Goal: Transaction & Acquisition: Purchase product/service

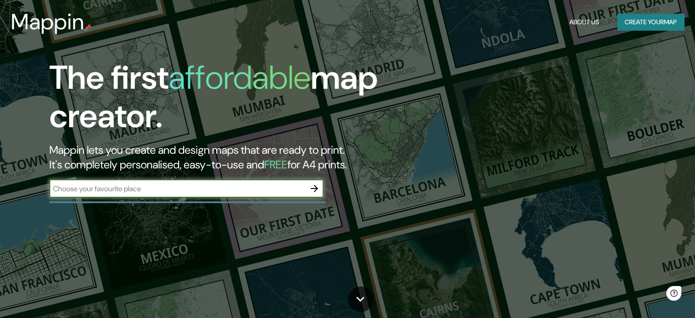
click at [238, 189] on input "text" at bounding box center [177, 188] width 256 height 11
click at [315, 187] on icon "button" at bounding box center [314, 188] width 11 height 11
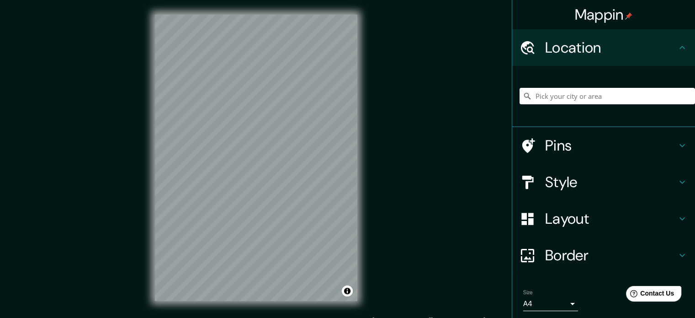
click at [537, 86] on div at bounding box center [608, 96] width 176 height 46
click at [550, 94] on input "Pick your city or area" at bounding box center [608, 96] width 176 height 16
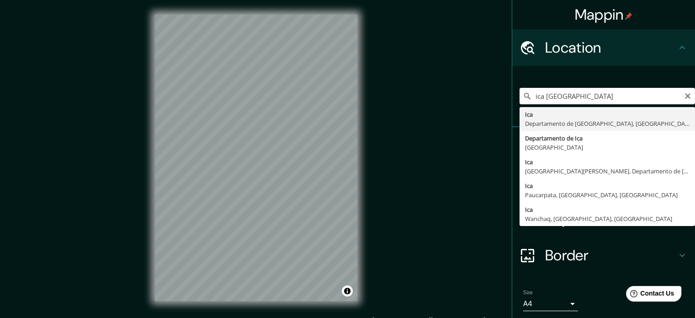
type input "Ica, [GEOGRAPHIC_DATA], [GEOGRAPHIC_DATA]"
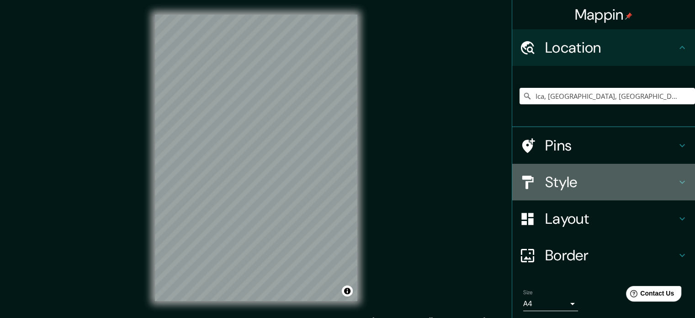
click at [559, 186] on h4 "Style" at bounding box center [611, 182] width 132 height 18
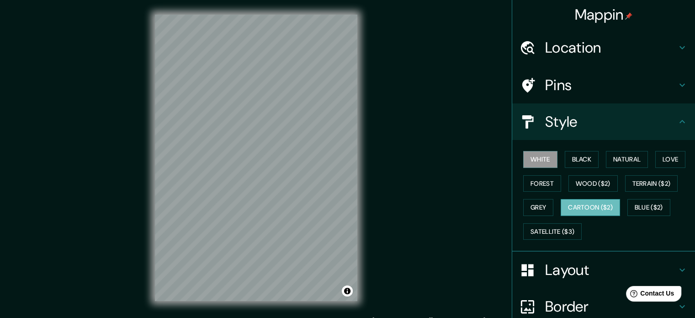
click at [583, 208] on button "Cartoon ($2)" at bounding box center [590, 207] width 59 height 17
click at [543, 229] on button "Satellite ($3)" at bounding box center [552, 231] width 59 height 17
click at [604, 203] on button "Cartoon ($2)" at bounding box center [590, 207] width 59 height 17
click at [536, 206] on button "Grey" at bounding box center [538, 207] width 30 height 17
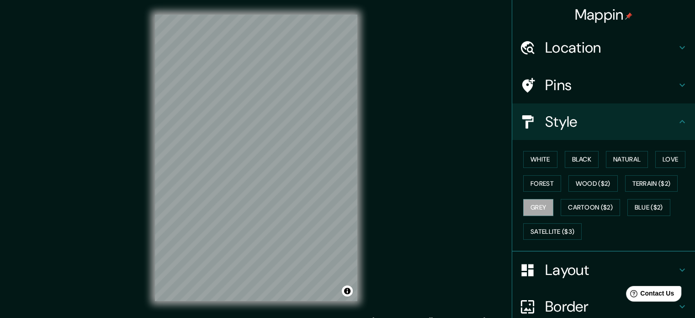
click at [541, 174] on div "White Black Natural Love Forest Wood ($2) Terrain ($2) Grey Cartoon ($2) Blue (…" at bounding box center [608, 195] width 176 height 96
click at [542, 153] on button "White" at bounding box center [540, 159] width 34 height 17
click at [538, 180] on button "Forest" at bounding box center [542, 183] width 38 height 17
click at [538, 213] on button "Grey" at bounding box center [538, 207] width 30 height 17
click at [541, 231] on button "Satellite ($3)" at bounding box center [552, 231] width 59 height 17
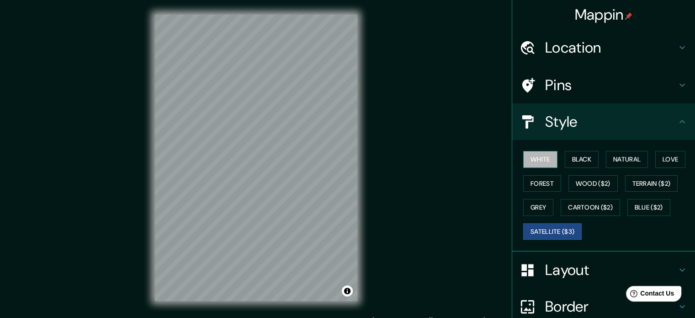
click at [532, 167] on button "White" at bounding box center [540, 159] width 34 height 17
click at [528, 184] on button "Forest" at bounding box center [542, 183] width 38 height 17
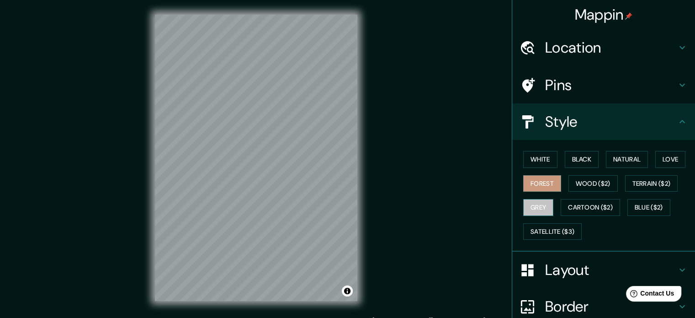
click at [534, 203] on button "Grey" at bounding box center [538, 207] width 30 height 17
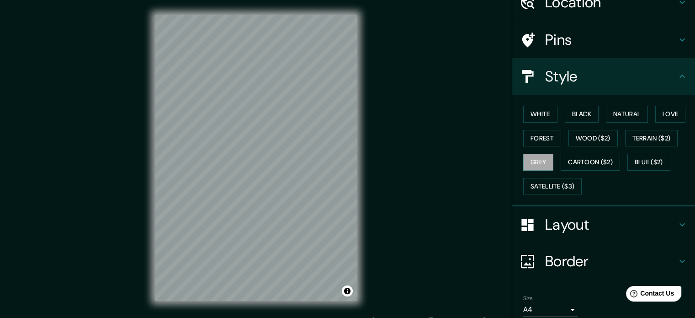
scroll to position [46, 0]
click at [540, 188] on button "Satellite ($3)" at bounding box center [552, 185] width 59 height 17
click at [542, 166] on button "Grey" at bounding box center [538, 161] width 30 height 17
click at [549, 193] on div "White Black Natural Love Forest Wood ($2) Terrain ($2) Grey Cartoon ($2) Blue (…" at bounding box center [608, 149] width 176 height 96
click at [544, 186] on button "Satellite ($3)" at bounding box center [552, 185] width 59 height 17
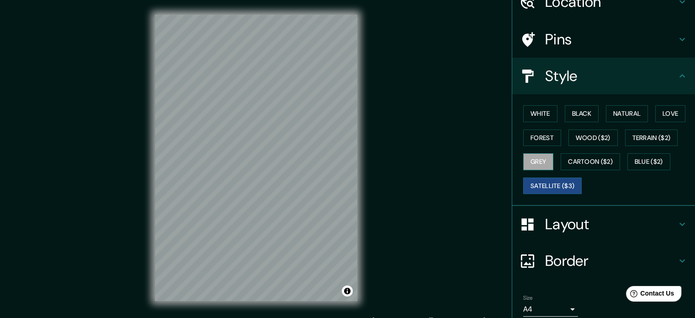
click at [526, 157] on button "Grey" at bounding box center [538, 161] width 30 height 17
click at [532, 113] on button "White" at bounding box center [540, 113] width 34 height 17
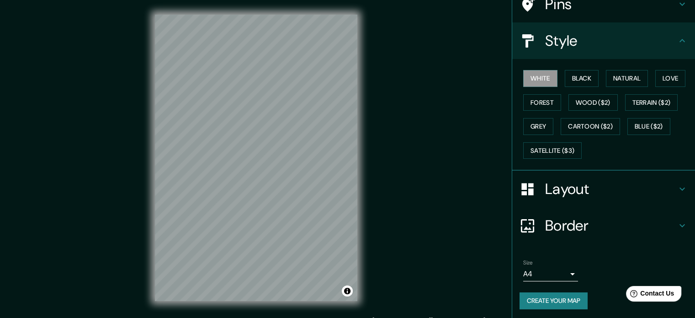
scroll to position [81, 0]
click at [554, 292] on button "Create your map" at bounding box center [554, 300] width 68 height 17
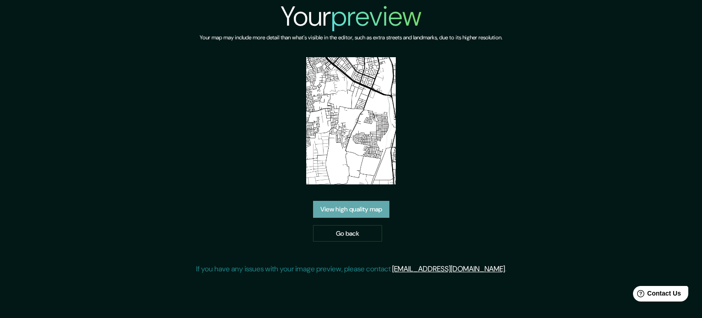
click at [352, 206] on link "View high quality map" at bounding box center [351, 209] width 76 height 17
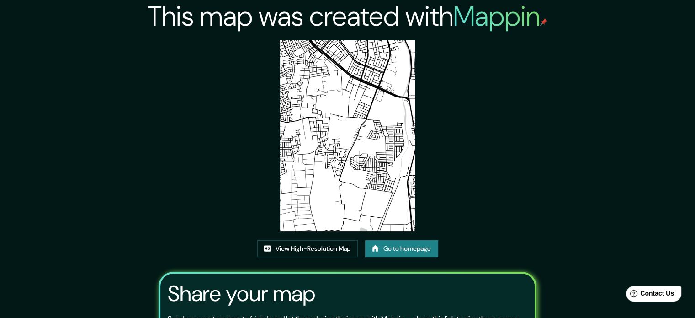
click at [310, 61] on img at bounding box center [347, 135] width 135 height 191
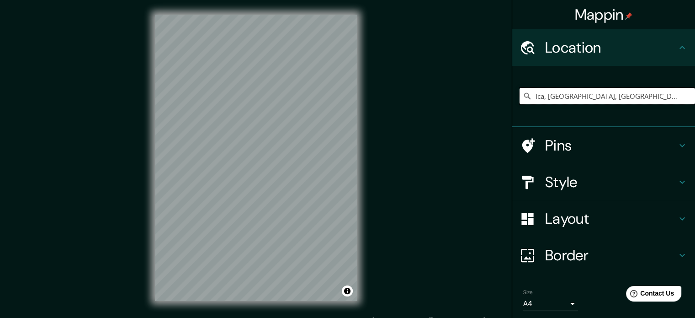
click at [576, 93] on input "Ica, [GEOGRAPHIC_DATA], [GEOGRAPHIC_DATA]" at bounding box center [608, 96] width 176 height 16
click at [559, 91] on input "Ica, [GEOGRAPHIC_DATA], [GEOGRAPHIC_DATA]" at bounding box center [608, 96] width 176 height 16
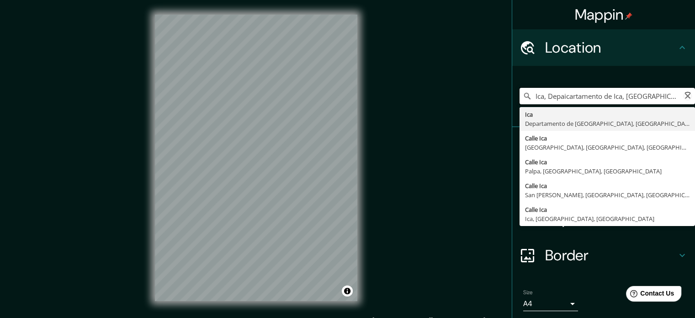
type input "Ica, [GEOGRAPHIC_DATA], [GEOGRAPHIC_DATA]"
click at [471, 132] on div "Mappin Location [GEOGRAPHIC_DATA], [GEOGRAPHIC_DATA], [GEOGRAPHIC_DATA] Ica [GE…" at bounding box center [347, 165] width 695 height 330
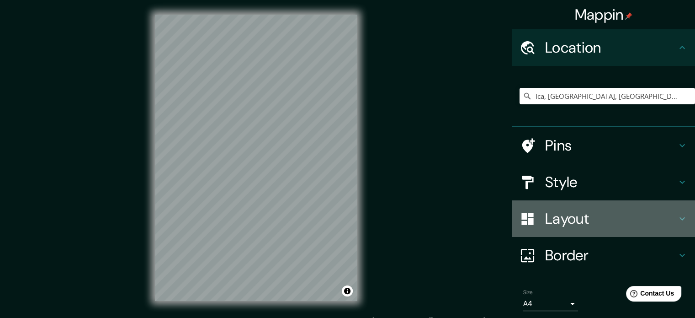
click at [570, 218] on h4 "Layout" at bounding box center [611, 218] width 132 height 18
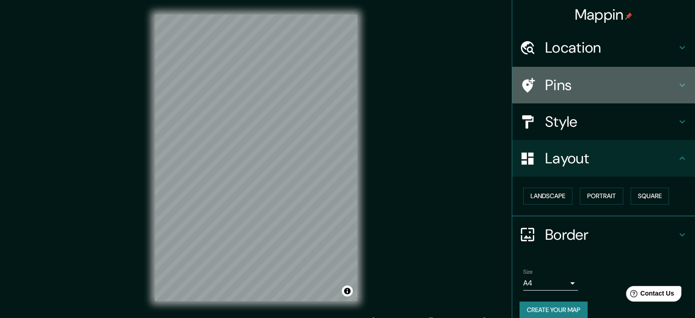
click at [565, 85] on h4 "Pins" at bounding box center [611, 85] width 132 height 18
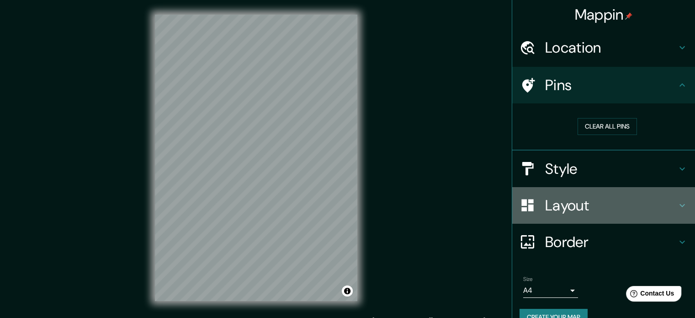
click at [564, 204] on h4 "Layout" at bounding box center [611, 205] width 132 height 18
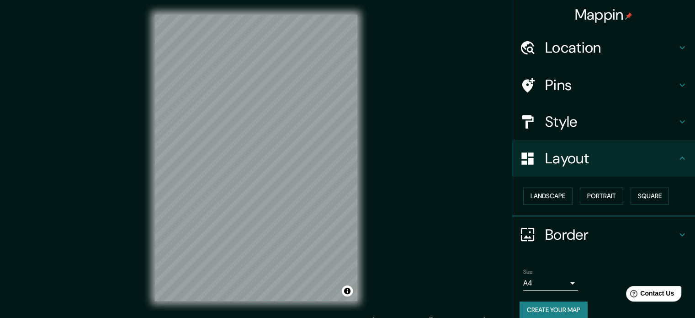
click at [568, 79] on h4 "Pins" at bounding box center [611, 85] width 132 height 18
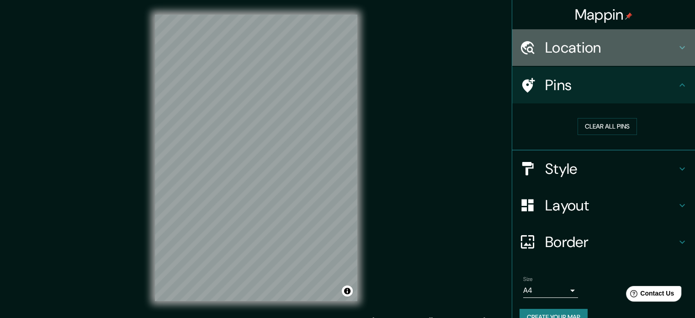
click at [571, 53] on h4 "Location" at bounding box center [611, 47] width 132 height 18
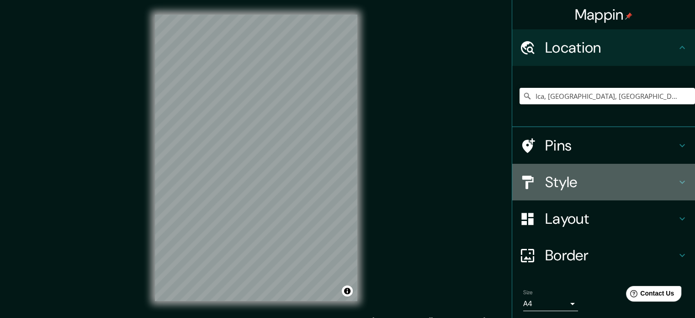
click at [554, 186] on h4 "Style" at bounding box center [611, 182] width 132 height 18
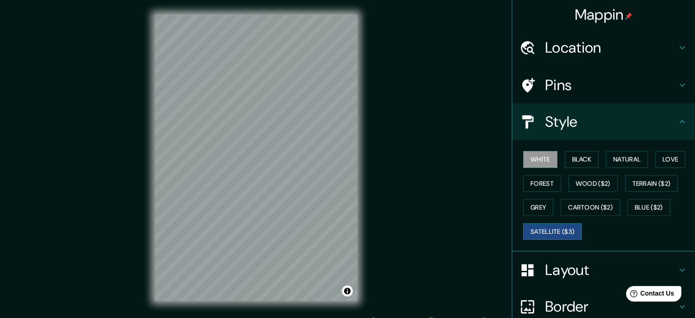
click at [536, 230] on button "Satellite ($3)" at bounding box center [552, 231] width 59 height 17
click at [541, 161] on button "White" at bounding box center [540, 159] width 34 height 17
click at [533, 180] on button "Forest" at bounding box center [542, 183] width 38 height 17
